Goal: Information Seeking & Learning: Learn about a topic

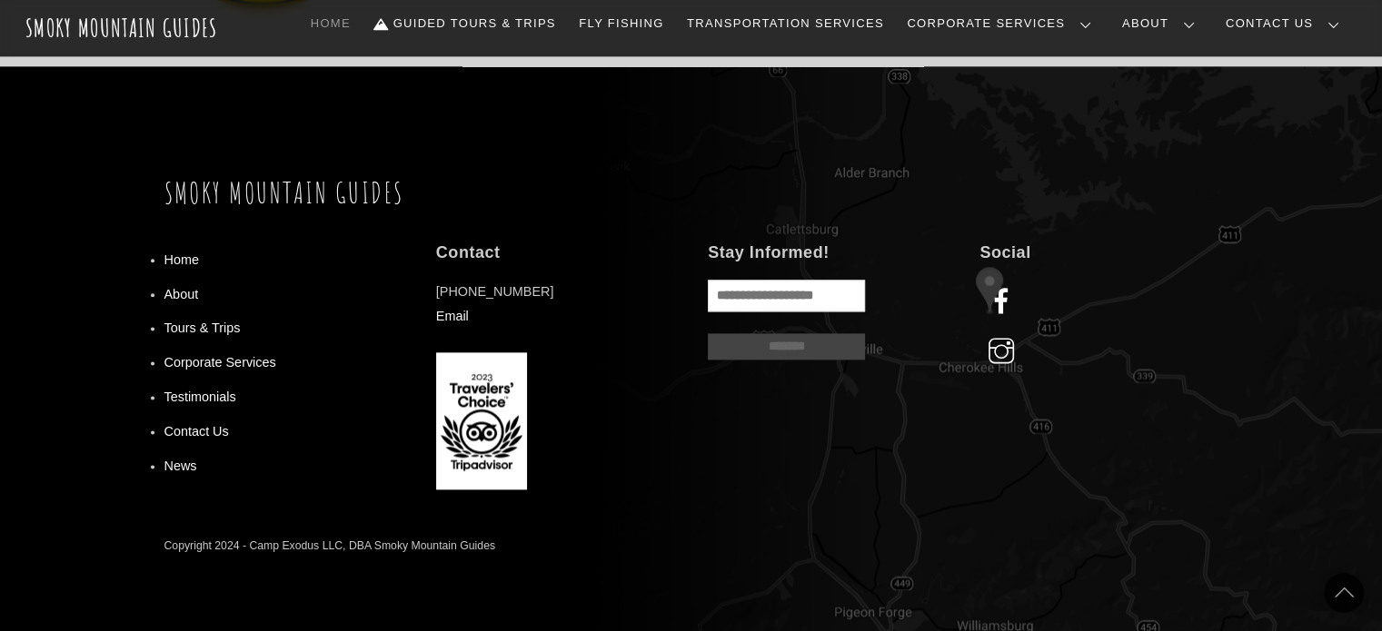
scroll to position [2268, 0]
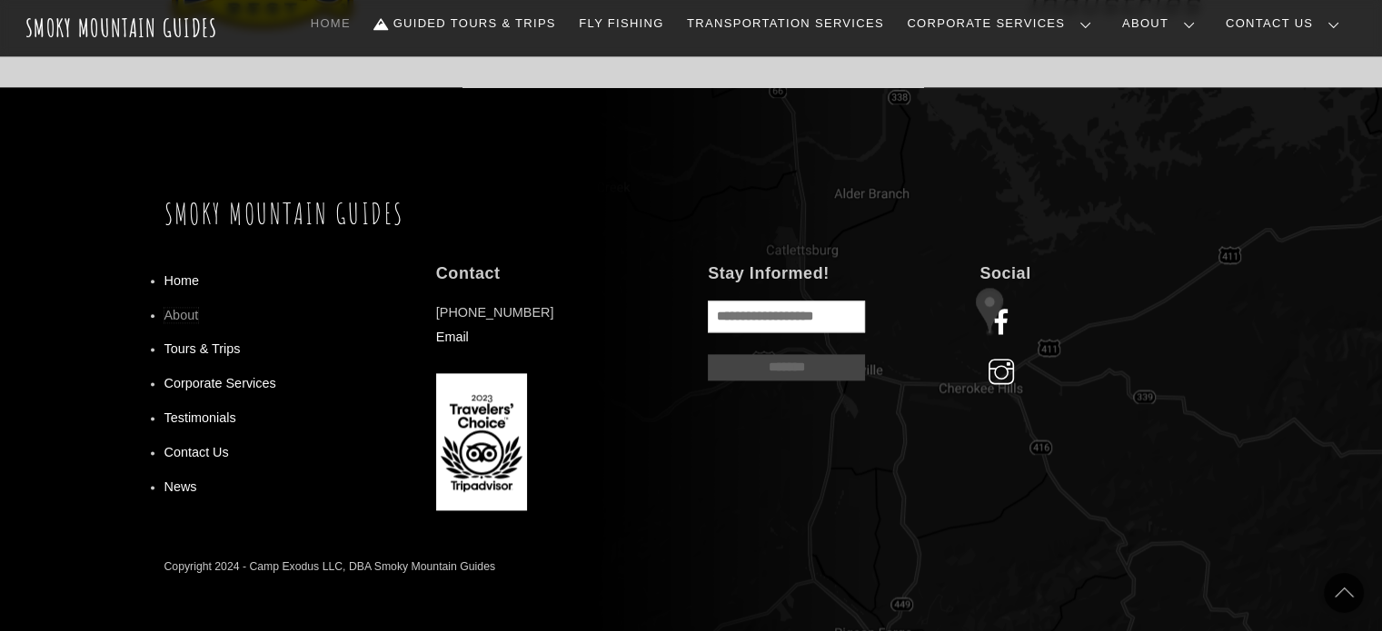
click at [185, 312] on link "About" at bounding box center [181, 315] width 35 height 15
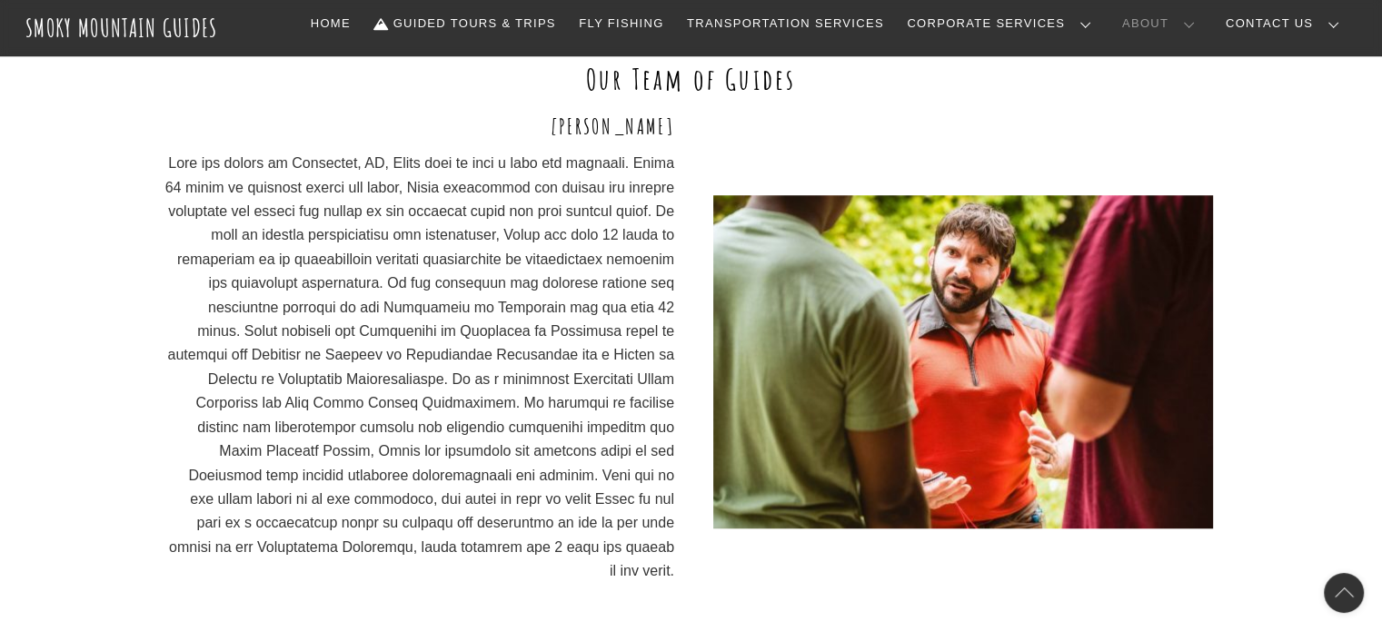
scroll to position [1363, 0]
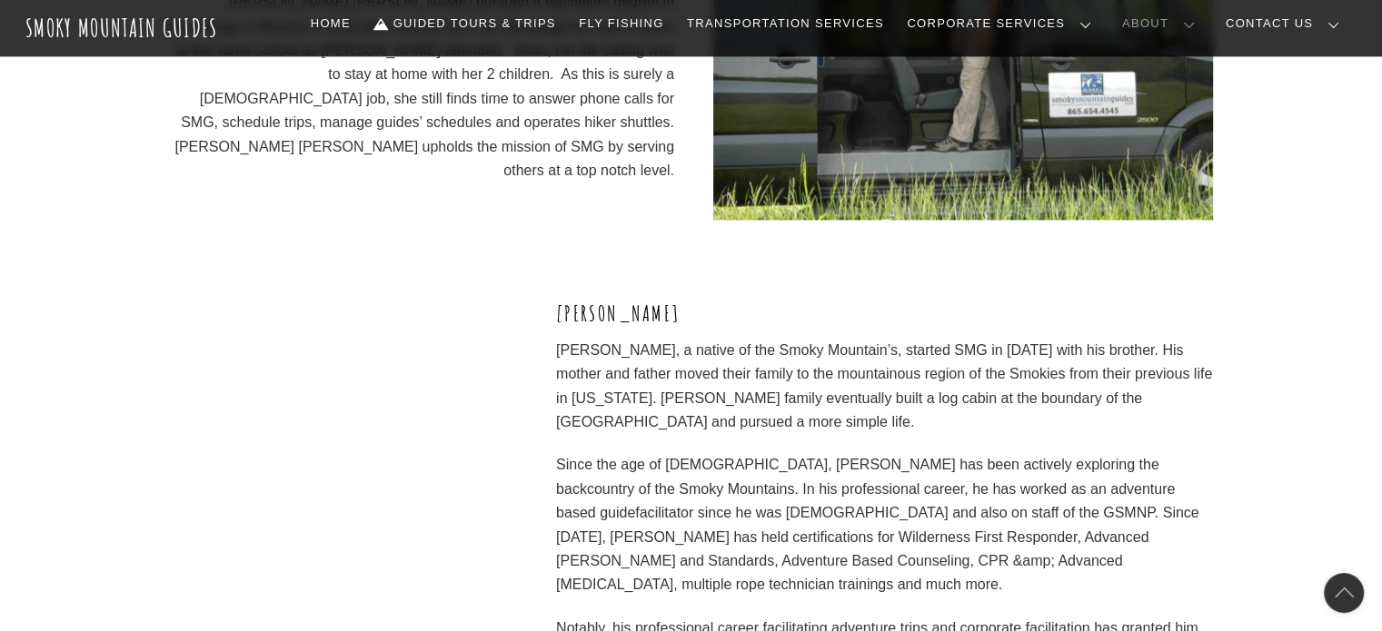
scroll to position [2634, 0]
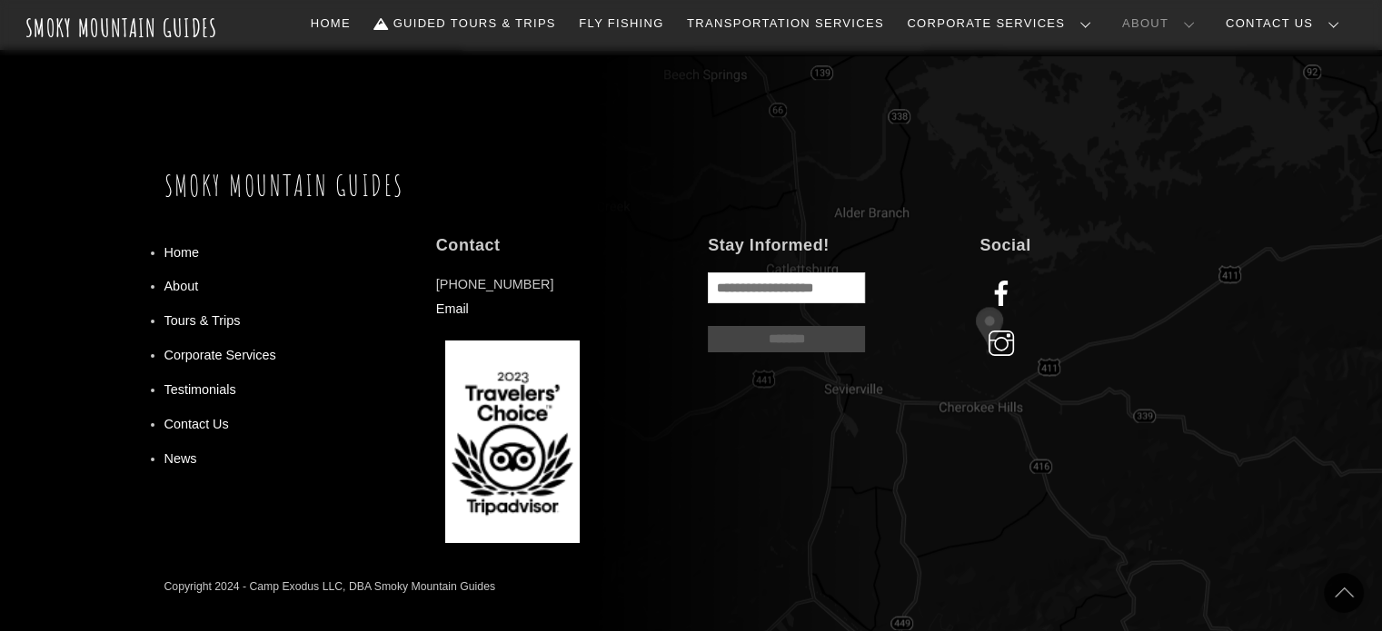
scroll to position [6631, 0]
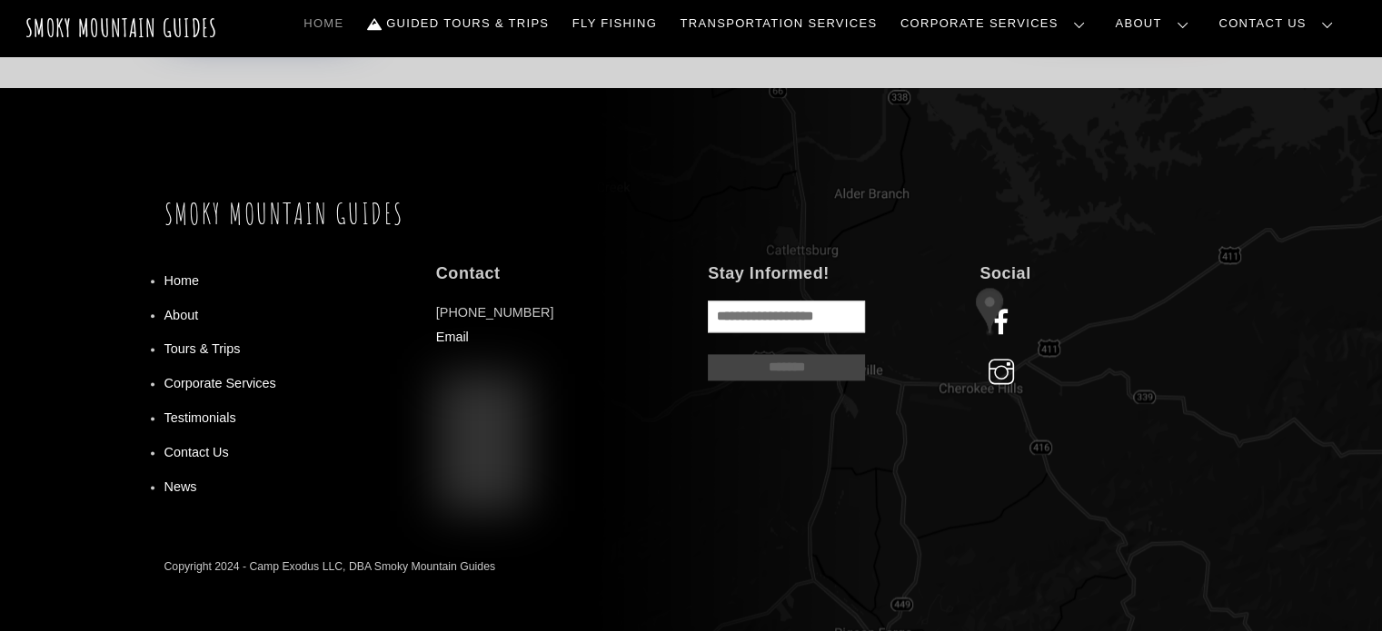
scroll to position [2268, 0]
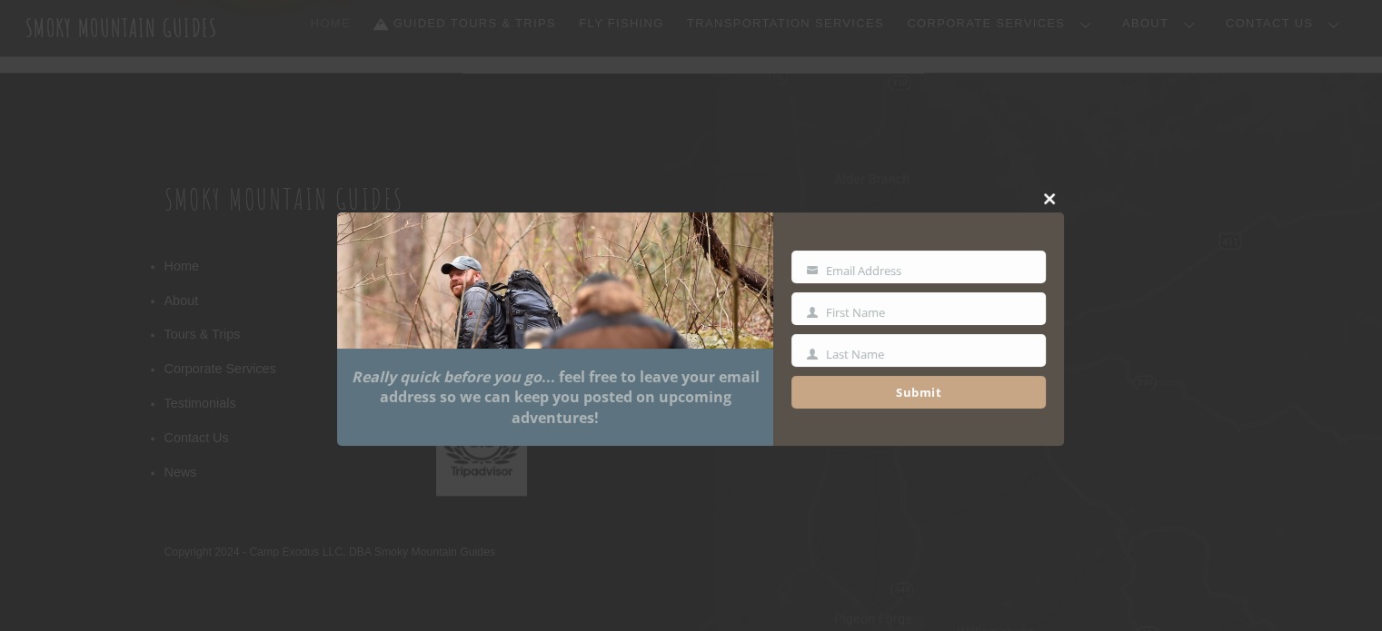
click at [1046, 196] on span at bounding box center [1049, 198] width 27 height 11
